Goal: Task Accomplishment & Management: Complete application form

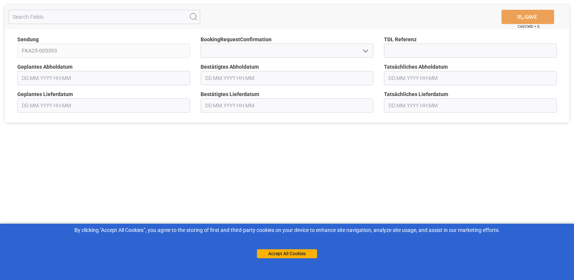
type input "[DATE] 00:00"
click at [369, 52] on icon "open menu" at bounding box center [365, 51] width 9 height 9
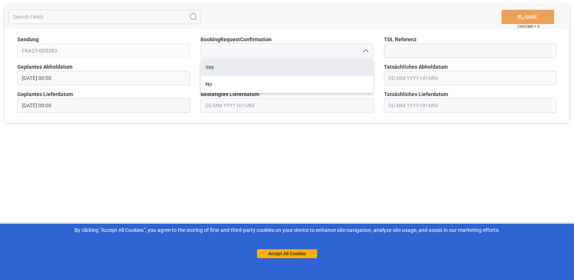
click at [348, 71] on div "Yes" at bounding box center [287, 67] width 172 height 17
type input "Yes"
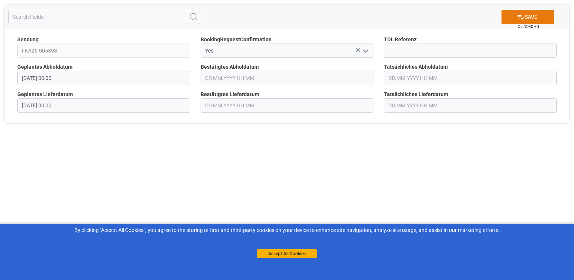
click at [541, 19] on button "SAVE" at bounding box center [527, 17] width 53 height 14
click at [365, 52] on icon "open menu" at bounding box center [365, 51] width 9 height 9
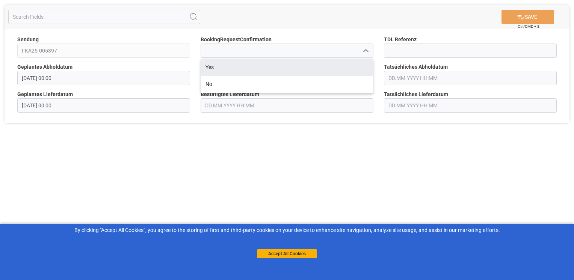
drag, startPoint x: 358, startPoint y: 62, endPoint x: 485, endPoint y: 35, distance: 130.7
click at [358, 63] on div "Yes" at bounding box center [287, 67] width 172 height 17
type input "Yes"
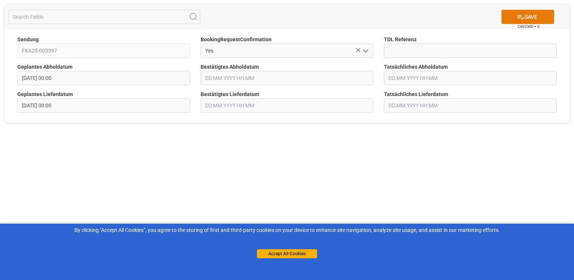
click at [537, 17] on button "SAVE" at bounding box center [527, 17] width 53 height 14
